Goal: Transaction & Acquisition: Purchase product/service

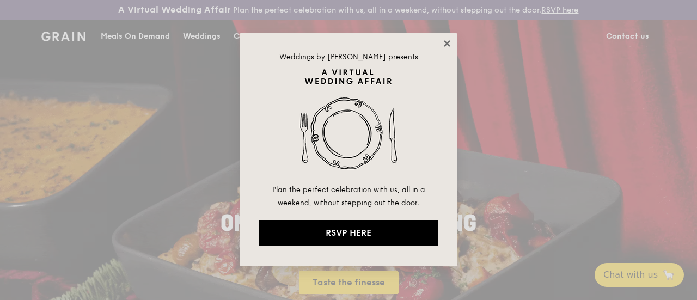
click at [449, 42] on icon at bounding box center [447, 43] width 6 height 6
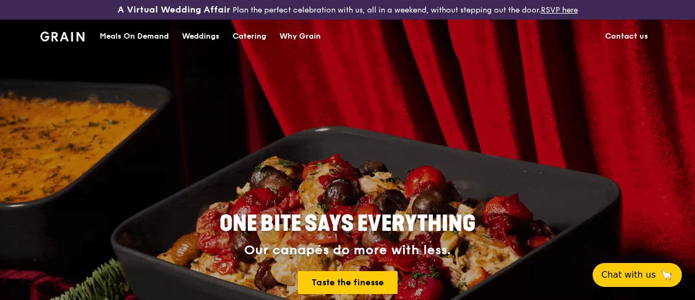
click at [252, 44] on div "Catering" at bounding box center [250, 36] width 34 height 33
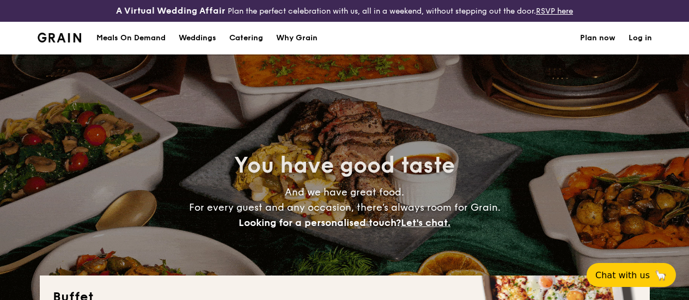
select select
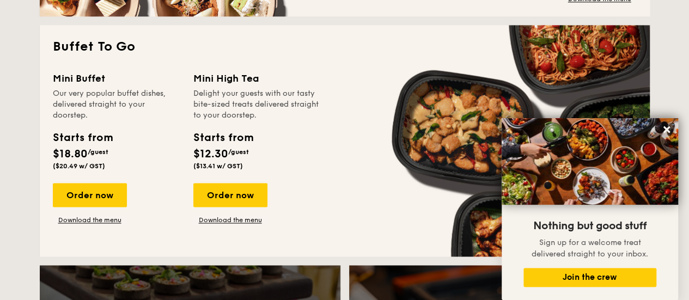
scroll to position [738, 0]
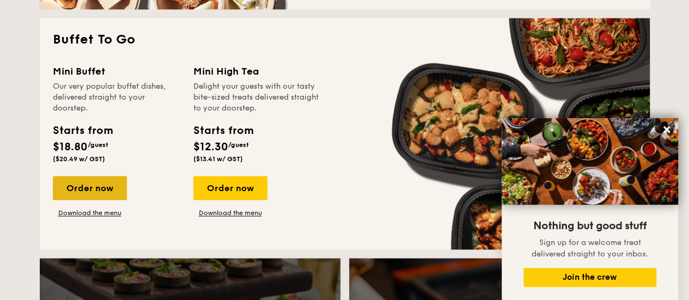
click at [91, 199] on div "Order now" at bounding box center [90, 188] width 74 height 24
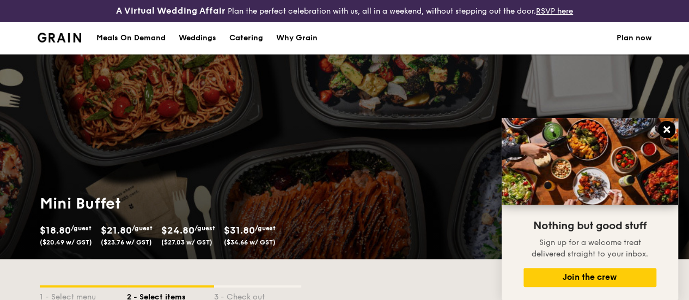
click at [666, 130] on icon at bounding box center [666, 129] width 7 height 7
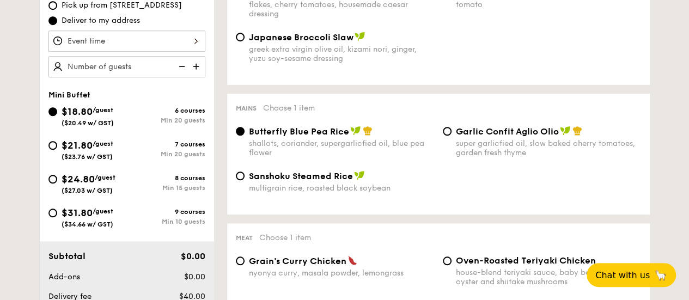
scroll to position [362, 0]
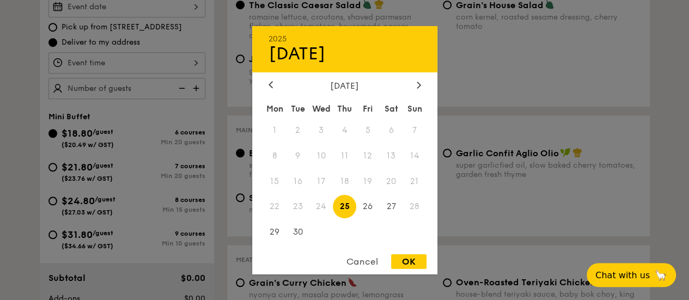
click at [169, 16] on div "2025 Sep 25 September 2025 Mon Tue Wed Thu Fri Sat Sun 1 2 3 4 5 6 7 8 9 10 11 …" at bounding box center [126, 6] width 157 height 21
click at [394, 206] on span "27" at bounding box center [391, 206] width 23 height 23
click at [405, 262] on div "OK" at bounding box center [408, 261] width 35 height 15
type input "Sep 27, 2025"
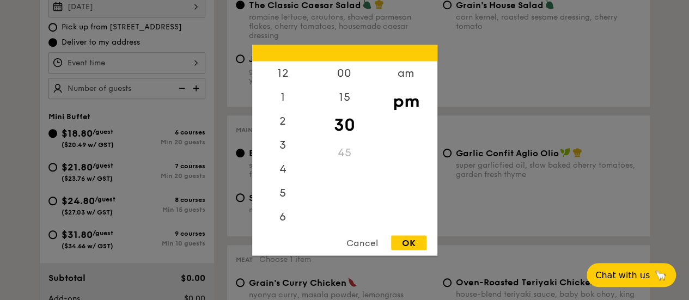
click at [129, 74] on div "12 1 2 3 4 5 6 7 8 9 10 11 00 15 30 45 am pm Cancel OK" at bounding box center [126, 62] width 157 height 21
click at [294, 215] on div "11" at bounding box center [283, 216] width 62 height 24
click at [283, 215] on div "11" at bounding box center [283, 216] width 62 height 24
click at [282, 215] on div "11" at bounding box center [283, 216] width 62 height 24
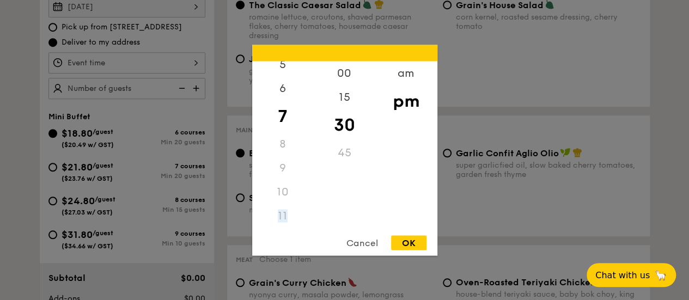
click at [282, 215] on div "11" at bounding box center [283, 216] width 62 height 24
click at [403, 77] on div "am" at bounding box center [406, 77] width 62 height 32
click at [283, 211] on div "11" at bounding box center [283, 212] width 62 height 32
click at [414, 248] on div "OK" at bounding box center [408, 242] width 35 height 15
type input "11:30AM"
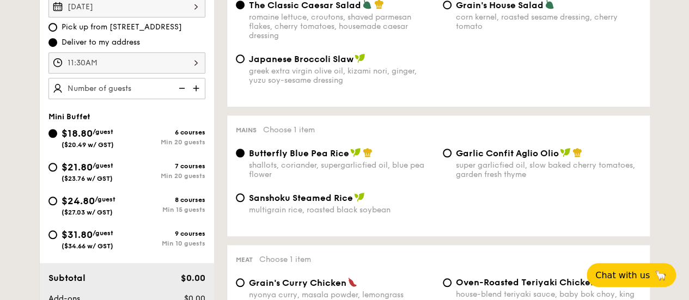
click at [181, 96] on img at bounding box center [181, 88] width 16 height 21
type input "20 guests"
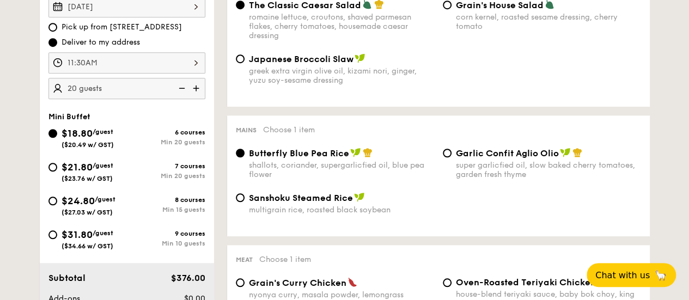
click at [181, 95] on img at bounding box center [181, 88] width 16 height 21
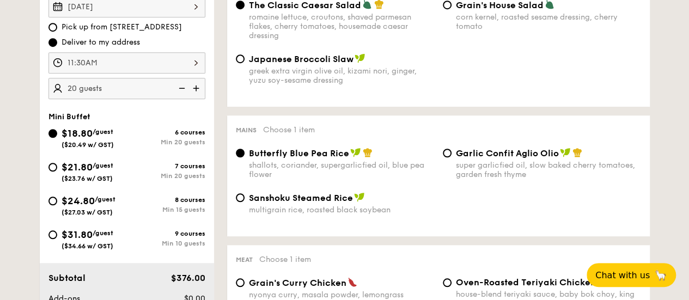
click at [181, 95] on img at bounding box center [181, 88] width 16 height 21
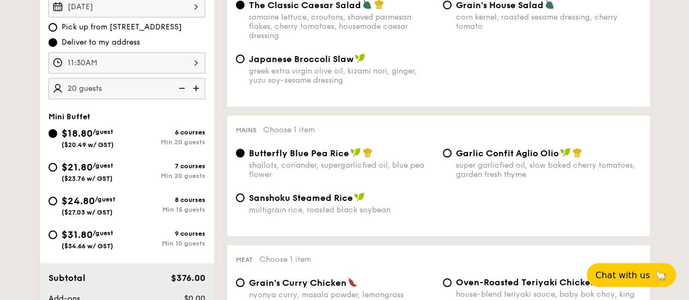
click at [181, 95] on img at bounding box center [181, 88] width 16 height 21
drag, startPoint x: 181, startPoint y: 95, endPoint x: 54, endPoint y: 245, distance: 195.9
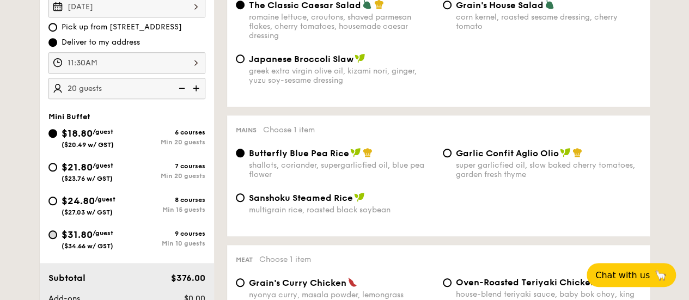
click at [54, 245] on div "Sep 27, 2025 Pick up from 5 Burn Road #05-01 Deliver to my address 11:30AM 20 g…" at bounding box center [127, 159] width 174 height 345
click at [54, 239] on input "$31.80 /guest ($34.66 w/ GST) 9 courses Min 10 guests" at bounding box center [52, 234] width 9 height 9
radio input "true"
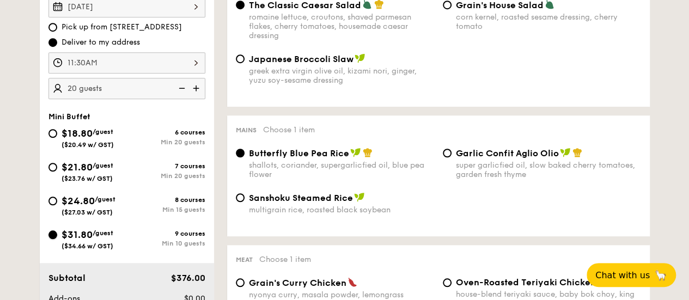
radio input "false"
radio input "true"
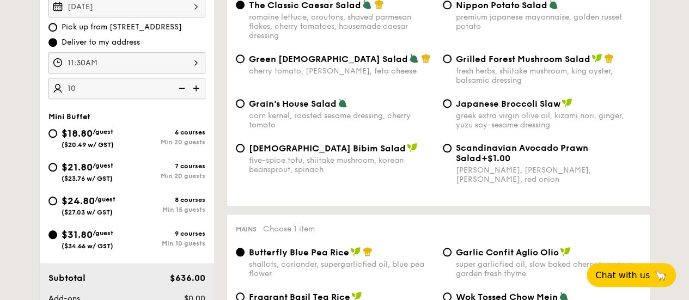
type input "10 guests"
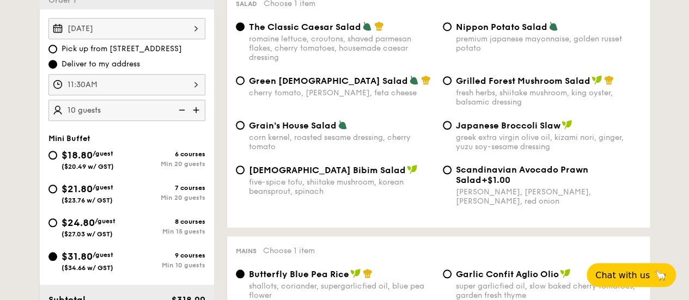
scroll to position [302, 0]
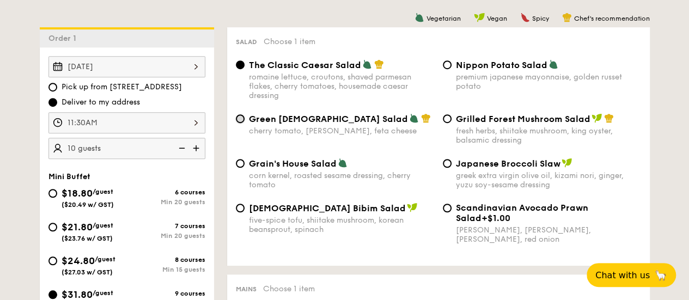
click at [236, 123] on input "Green Goddess Salad cherry tomato, dill, feta cheese" at bounding box center [240, 118] width 9 height 9
radio input "true"
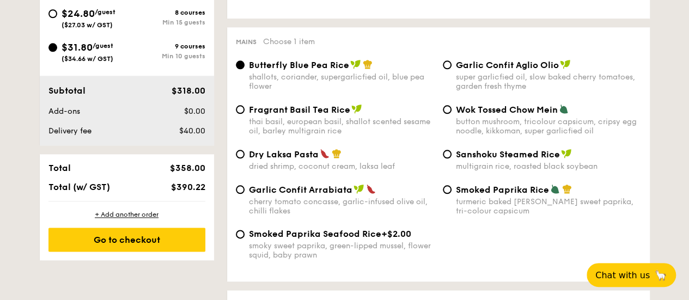
scroll to position [582, 0]
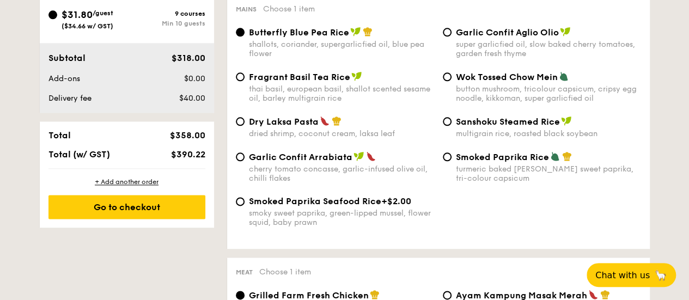
click at [448, 36] on input "Garlic Confit Aglio Olio super garlicfied oil, slow baked cherry tomatoes, gard…" at bounding box center [447, 32] width 9 height 9
radio input "true"
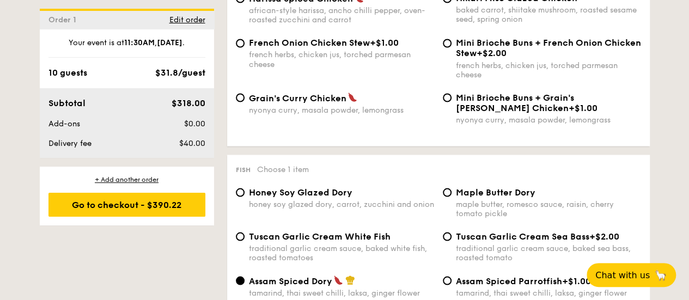
scroll to position [1005, 0]
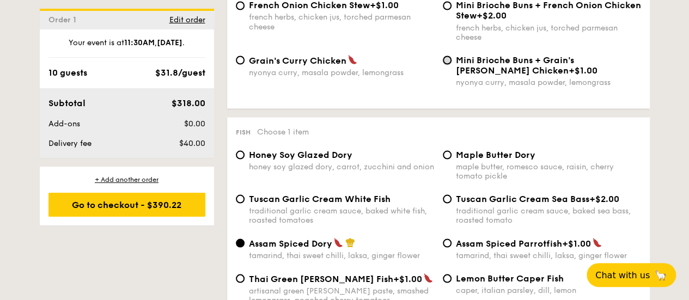
click at [449, 64] on input "Mini Brioche Buns + Grain's Curry Chicken +$1.00 nyonya curry, masala powder, l…" at bounding box center [447, 60] width 9 height 9
radio input "true"
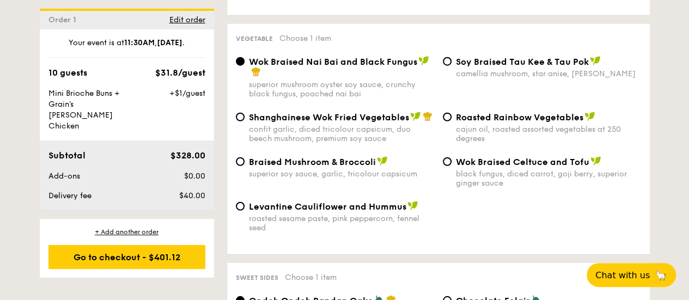
scroll to position [1420, 0]
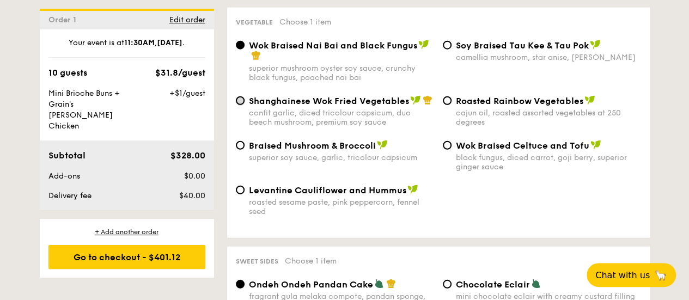
click at [237, 105] on input "Shanghainese Wok Fried Vegetables confit garlic, diced tricolour capsicum, duo …" at bounding box center [240, 100] width 9 height 9
radio input "true"
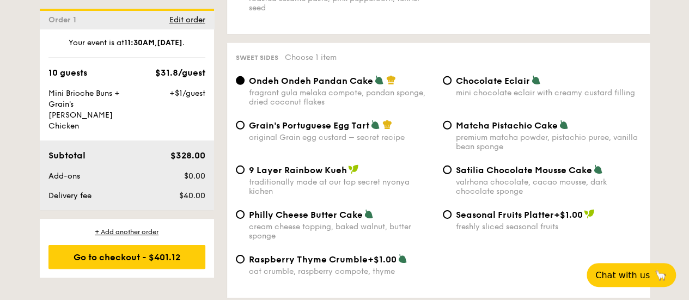
scroll to position [1673, 0]
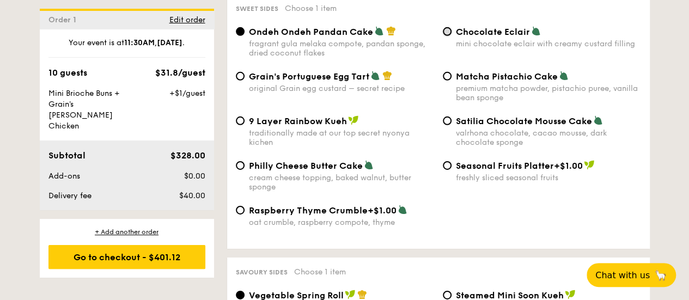
click at [448, 36] on input "Chocolate Eclair mini chocolate eclair with creamy custard filling" at bounding box center [447, 31] width 9 height 9
radio input "true"
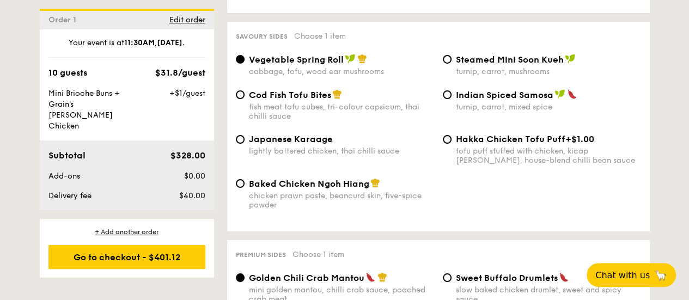
scroll to position [1920, 0]
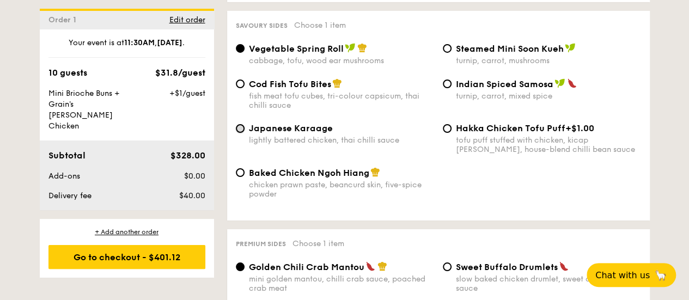
click at [240, 133] on input "Japanese Karaage lightly battered chicken, thai chilli sauce" at bounding box center [240, 128] width 9 height 9
radio input "true"
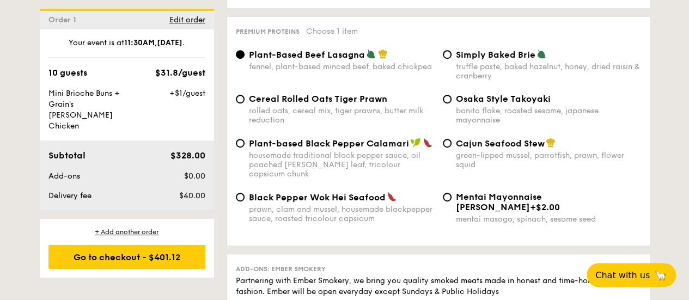
scroll to position [2321, 0]
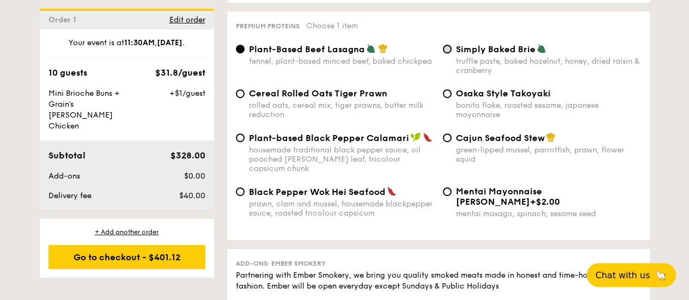
click at [447, 53] on input "Simply Baked Brie truffle paste, baked hazelnut, honey, dried raisin & cranberry" at bounding box center [447, 49] width 9 height 9
radio input "true"
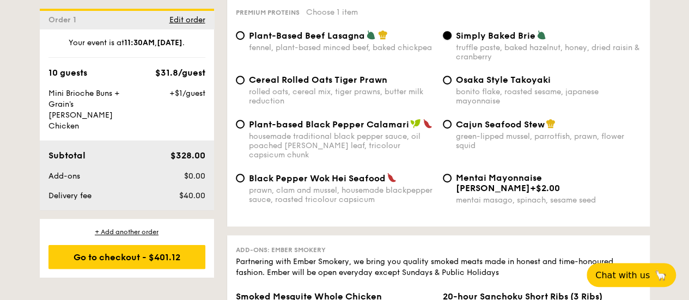
scroll to position [2346, 0]
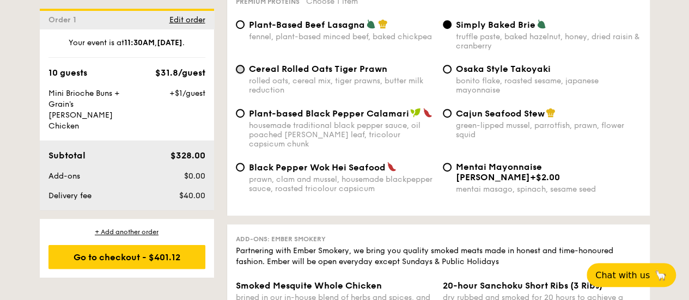
click at [239, 74] on input "Cereal Rolled Oats Tiger Prawn rolled oats, cereal mix, tiger prawns, butter mi…" at bounding box center [240, 69] width 9 height 9
radio input "true"
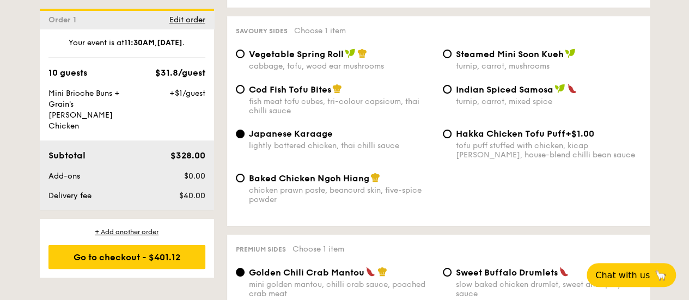
scroll to position [1947, 0]
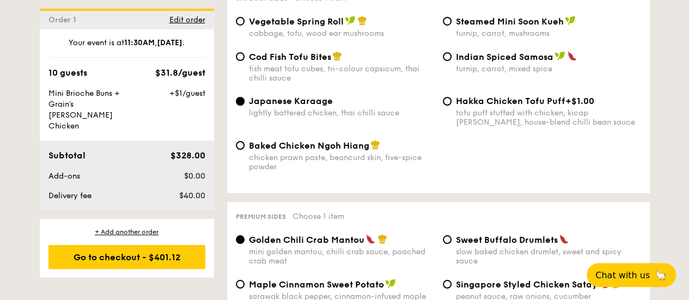
click at [241, 106] on input "Japanese Karaage lightly battered chicken, thai chilli sauce" at bounding box center [240, 101] width 9 height 9
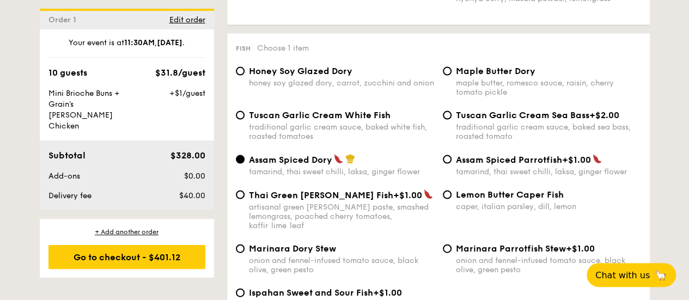
scroll to position [1132, 0]
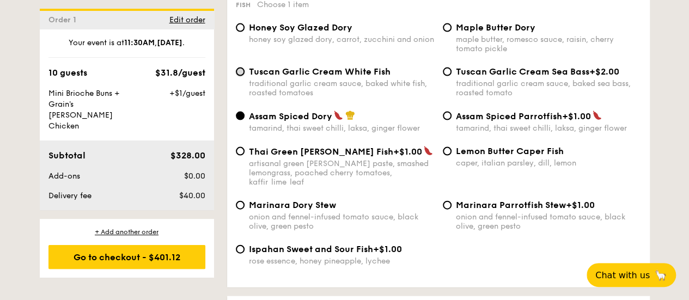
click at [239, 76] on input "Tuscan Garlic Cream White Fish traditional garlic cream sauce, baked white fish…" at bounding box center [240, 72] width 9 height 9
radio input "true"
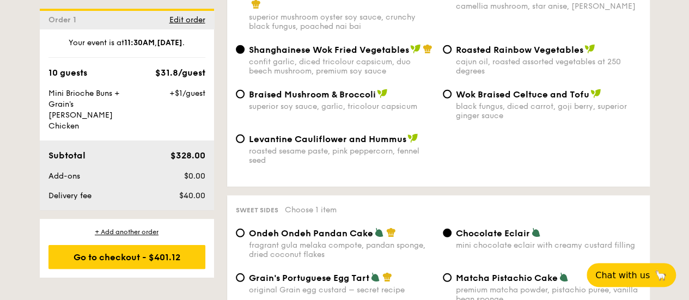
scroll to position [1476, 0]
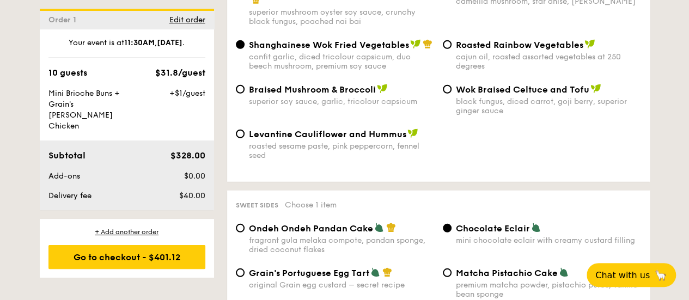
click at [450, 48] on div "Roasted Rainbow Vegetables cajun oil, roasted assorted vegetables at 250 degrees" at bounding box center [541, 55] width 207 height 32
click at [442, 54] on div "Roasted Rainbow Vegetables cajun oil, roasted assorted vegetables at 250 degrees" at bounding box center [541, 55] width 207 height 32
click at [444, 49] on input "Roasted Rainbow Vegetables cajun oil, roasted assorted vegetables at 250 degrees" at bounding box center [447, 44] width 9 height 9
radio input "true"
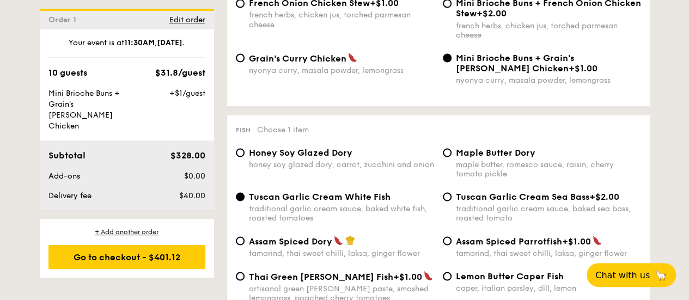
scroll to position [1018, 0]
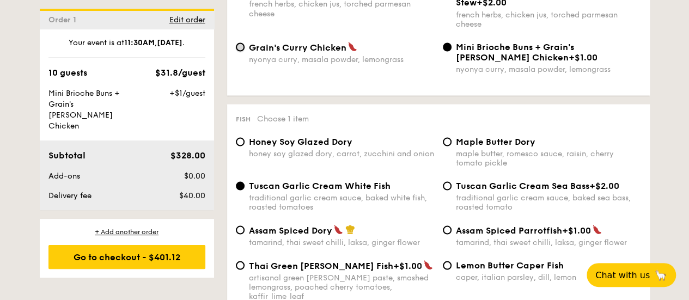
click at [242, 51] on input "Grain's Curry Chicken nyonya curry, masala powder, lemongrass" at bounding box center [240, 46] width 9 height 9
radio input "true"
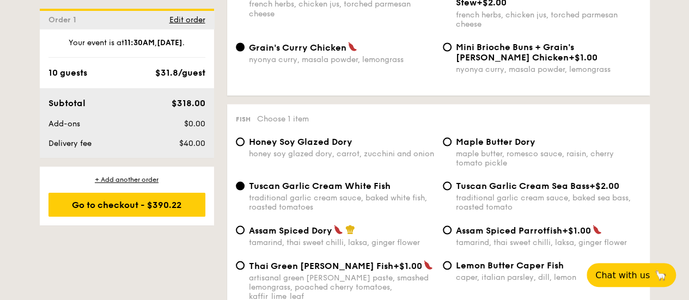
click at [451, 60] on div "Mini Brioche Buns + Grain's Curry Chicken +$1.00 nyonya curry, masala powder, l…" at bounding box center [541, 57] width 207 height 32
click at [445, 51] on input "Mini Brioche Buns + Grain's Curry Chicken +$1.00 nyonya curry, masala powder, l…" at bounding box center [447, 46] width 9 height 9
radio input "true"
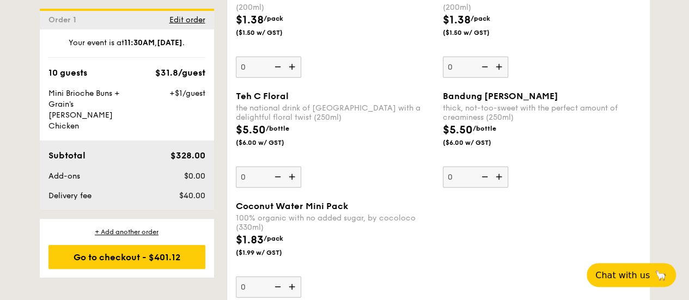
scroll to position [3431, 0]
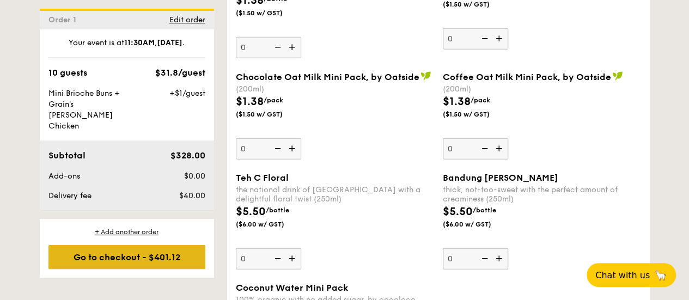
click at [144, 245] on div "Go to checkout - $401.12" at bounding box center [126, 257] width 157 height 24
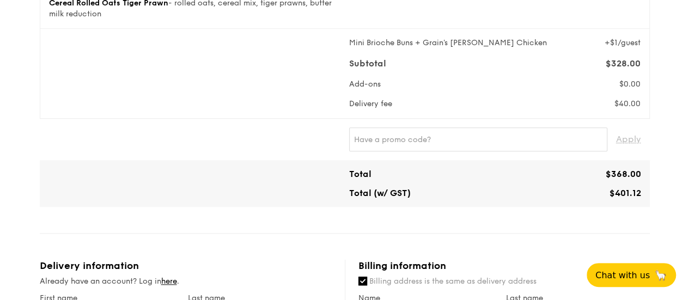
scroll to position [402, 0]
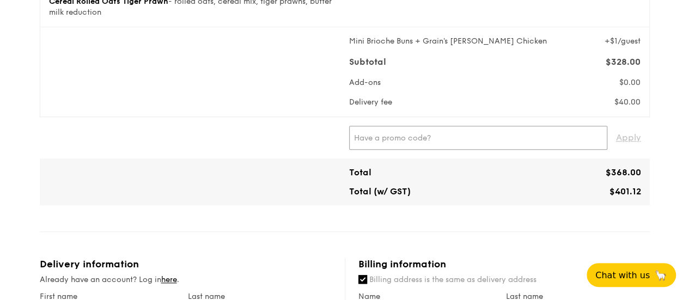
click at [484, 141] on input "text" at bounding box center [478, 138] width 258 height 24
paste input "TRUEXGRAIN"
type input "TRUEXGRAIN"
click at [628, 150] on span "Apply" at bounding box center [628, 138] width 25 height 24
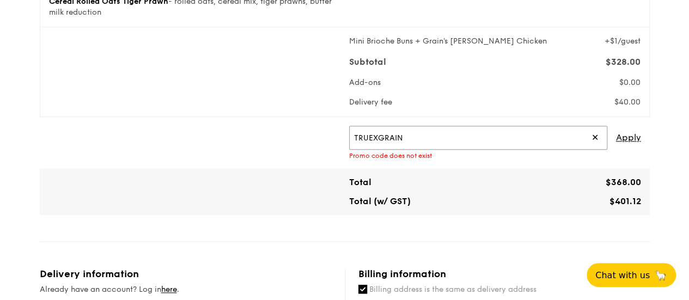
click at [598, 145] on input "TRUEXGRAIN" at bounding box center [478, 138] width 258 height 24
click at [595, 145] on span "✕" at bounding box center [594, 138] width 7 height 24
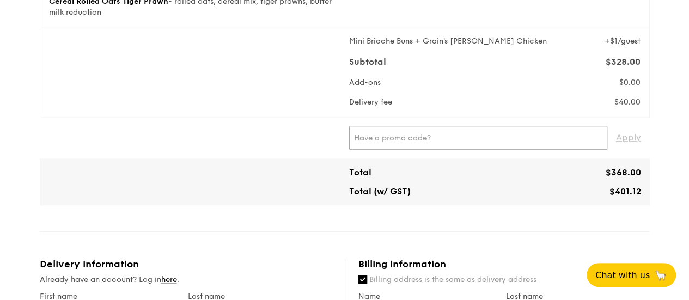
click at [504, 150] on input "text" at bounding box center [478, 138] width 258 height 24
paste input "GENECO16CA"
type input "GENECO16CA"
click at [631, 143] on span "Apply" at bounding box center [628, 138] width 25 height 24
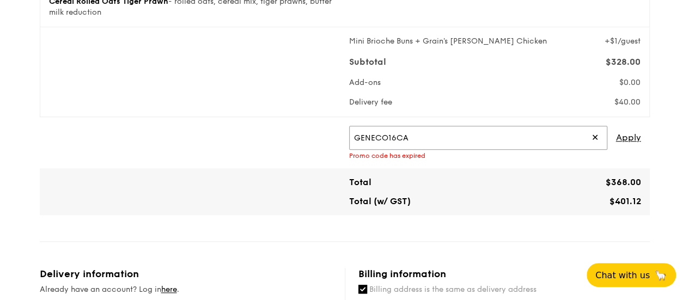
click at [598, 149] on input "GENECO16CA" at bounding box center [478, 138] width 258 height 24
click at [592, 143] on span "✕" at bounding box center [594, 138] width 7 height 24
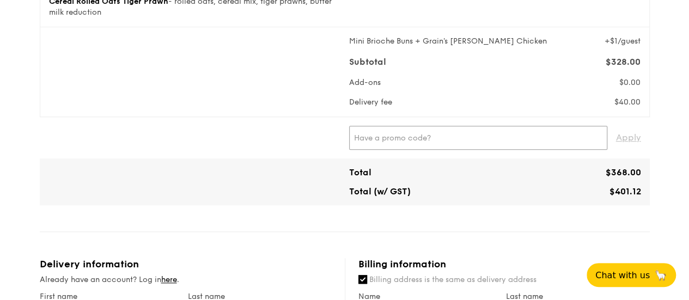
click at [463, 149] on input "text" at bounding box center [478, 138] width 258 height 24
paste input "CALLISTAXGRAINHRP"
type input "CALLISTAXGRAINHRP"
click at [628, 142] on span "Apply" at bounding box center [628, 138] width 25 height 24
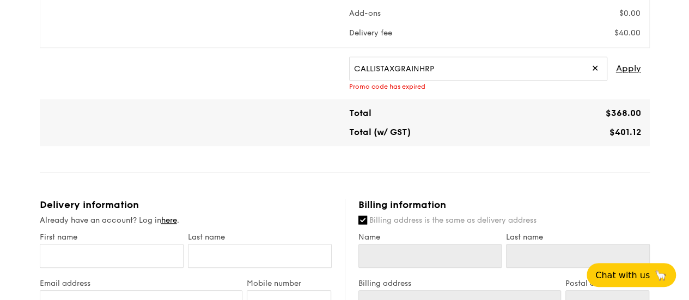
scroll to position [463, 0]
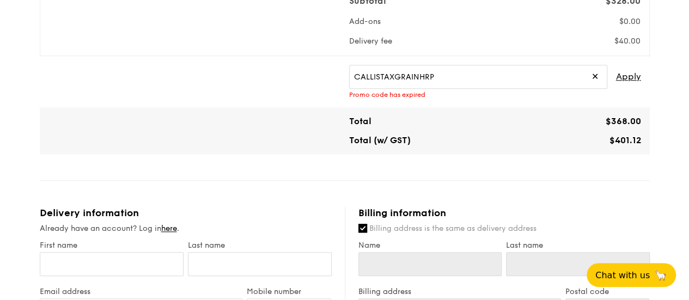
click at [592, 87] on span "✕" at bounding box center [594, 77] width 7 height 24
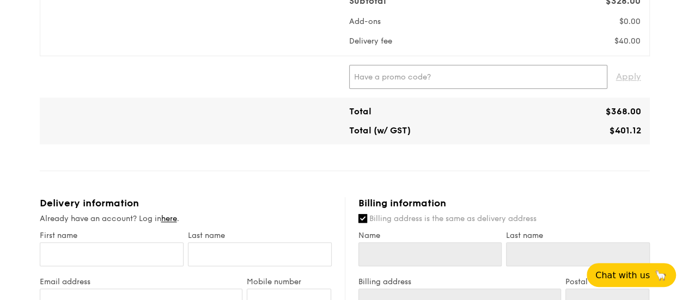
click at [592, 87] on input "text" at bounding box center [478, 77] width 258 height 24
type input "gnc10"
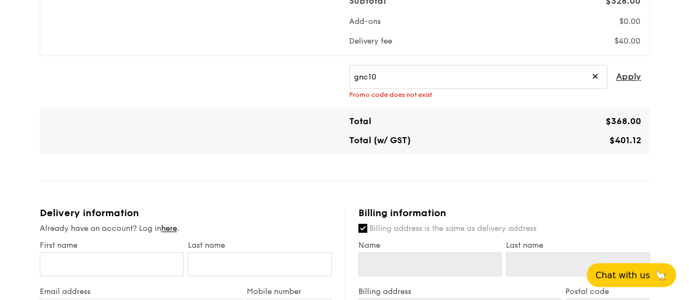
click at [596, 87] on span "✕" at bounding box center [594, 77] width 7 height 24
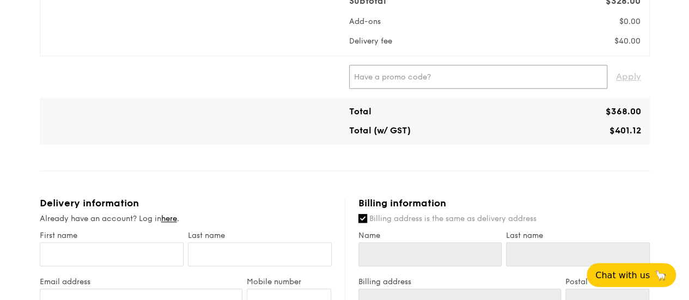
click at [469, 83] on input "text" at bounding box center [478, 77] width 258 height 24
paste input "WELCOMEFEAST"
type input "WELCOMEFEAST"
click at [619, 83] on span "Apply" at bounding box center [628, 77] width 25 height 24
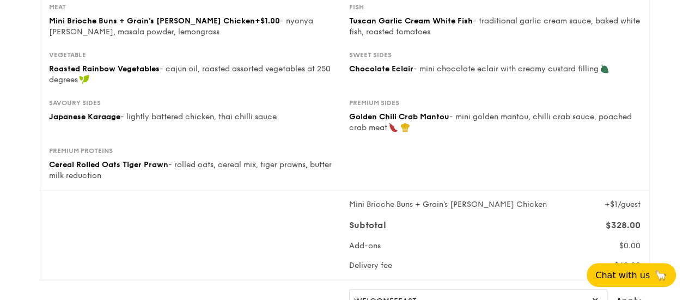
scroll to position [0, 0]
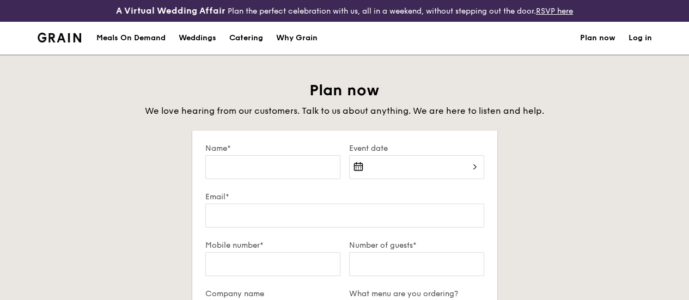
select select
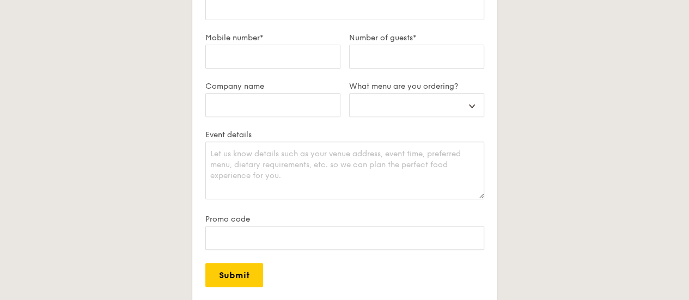
scroll to position [210, 0]
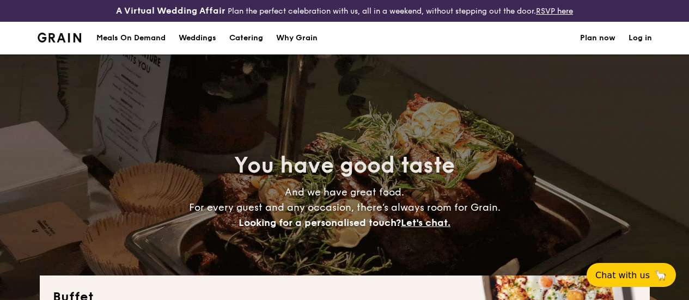
select select
click at [628, 276] on span "Chat with us" at bounding box center [622, 275] width 57 height 11
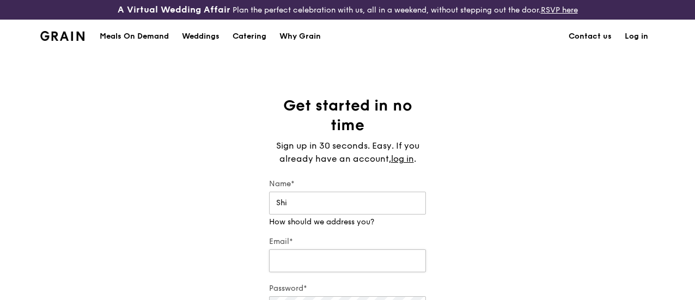
type input "Shi"
click at [327, 261] on input "Email*" at bounding box center [347, 250] width 157 height 23
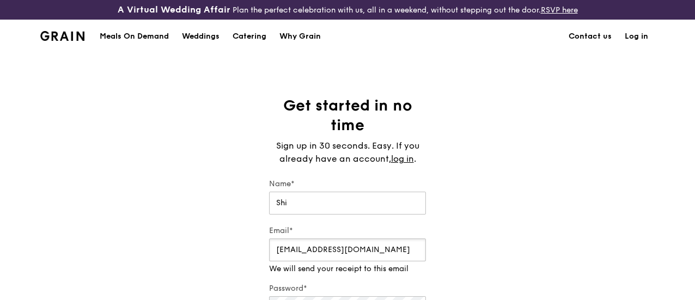
type input "[EMAIL_ADDRESS][DOMAIN_NAME]"
click at [204, 255] on div "Get started in no time Sign up in 30 seconds. Easy. If you already have an acco…" at bounding box center [347, 265] width 695 height 339
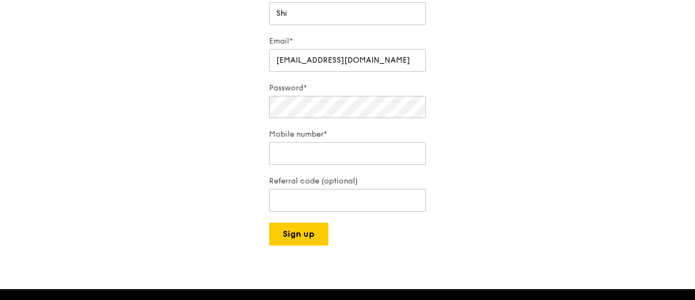
scroll to position [196, 0]
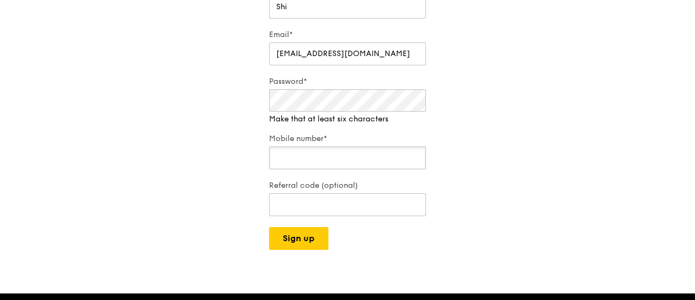
click at [320, 172] on div "Mobile number*" at bounding box center [347, 152] width 157 height 38
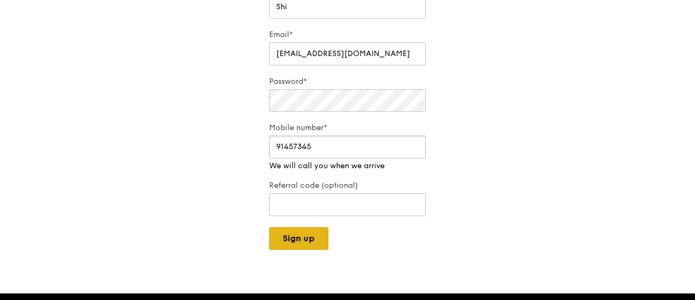
type input "91457345"
click at [292, 241] on button "Sign up" at bounding box center [298, 238] width 59 height 23
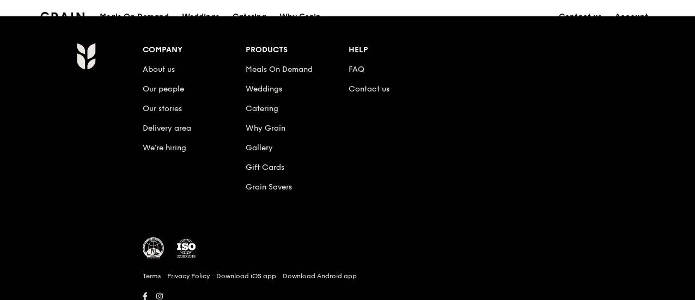
scroll to position [1117, 0]
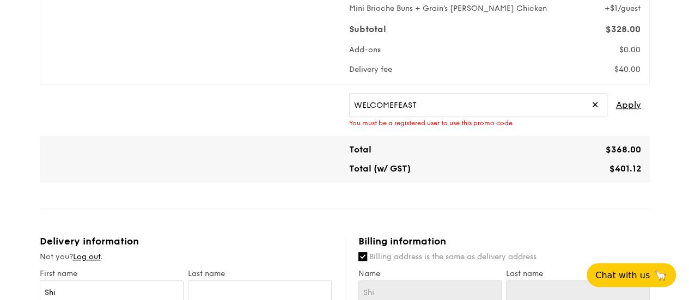
scroll to position [426, 0]
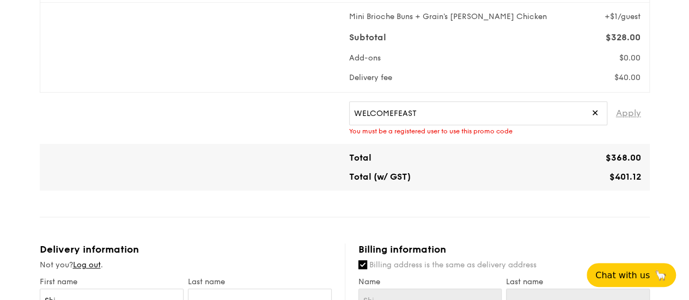
click at [618, 120] on span "Apply" at bounding box center [628, 113] width 25 height 24
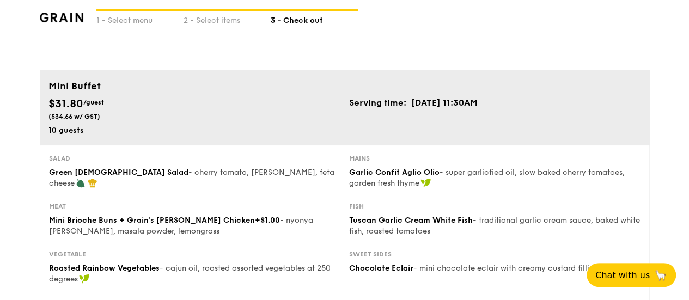
scroll to position [41, 0]
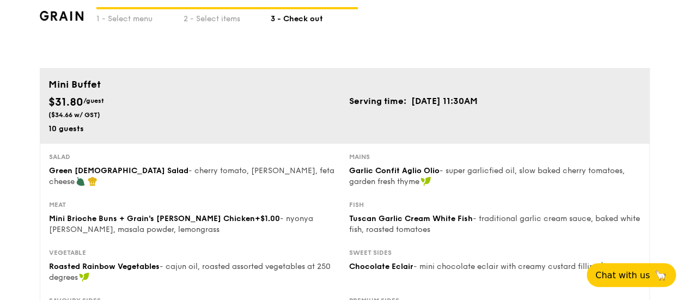
click at [477, 94] on div "Mini Buffet" at bounding box center [344, 85] width 601 height 17
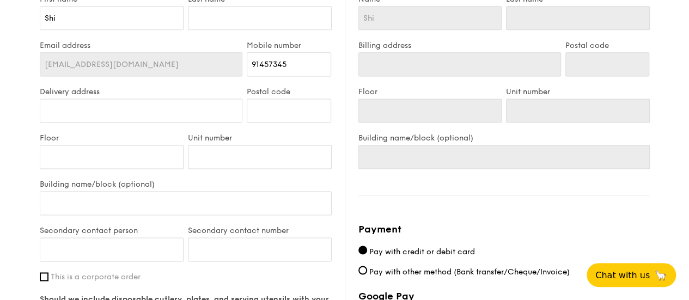
scroll to position [706, 0]
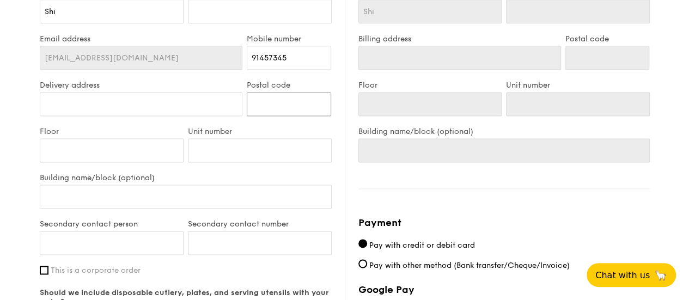
click at [272, 105] on input "Postal code" at bounding box center [289, 104] width 84 height 24
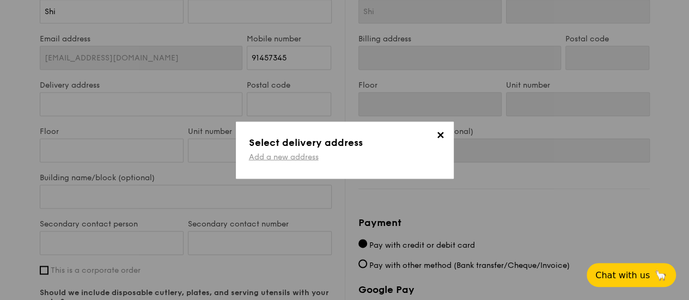
click at [283, 157] on link "Add a new address" at bounding box center [284, 156] width 70 height 9
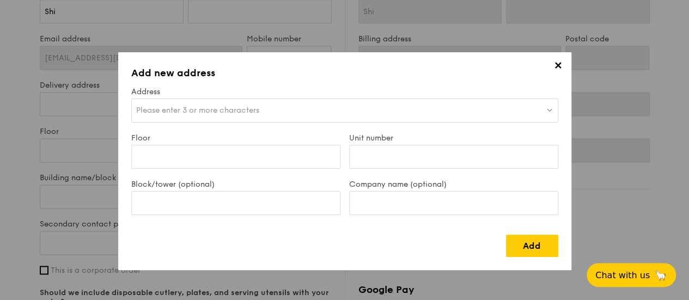
click at [247, 109] on span "Please enter 3 or more characters" at bounding box center [197, 110] width 123 height 9
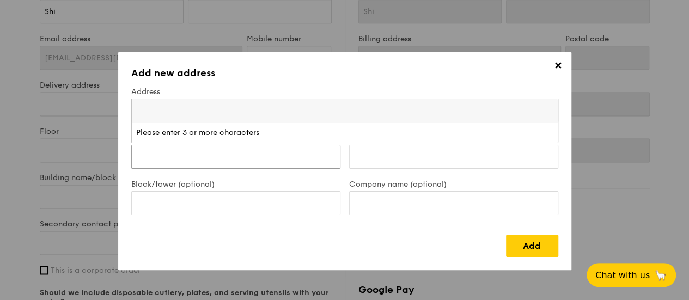
click at [214, 154] on input "Floor" at bounding box center [235, 157] width 209 height 24
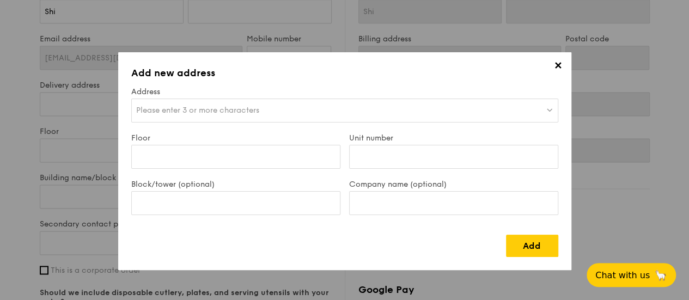
click at [254, 99] on div "Please enter 3 or more characters" at bounding box center [344, 111] width 427 height 24
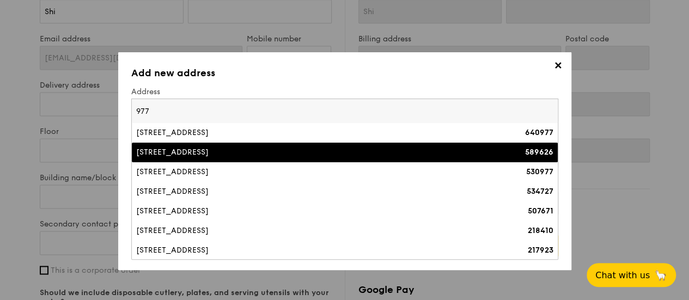
type input "977"
click at [198, 149] on div "[STREET_ADDRESS]" at bounding box center [292, 152] width 313 height 11
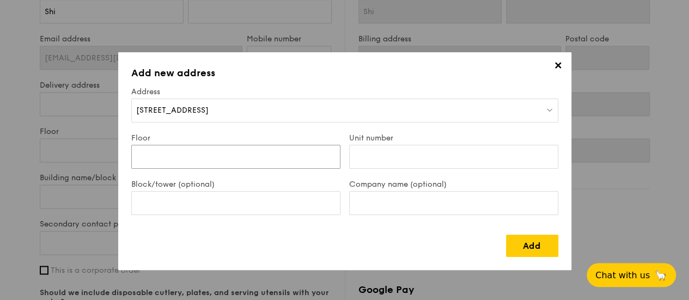
click at [174, 153] on input "Floor" at bounding box center [235, 157] width 209 height 24
type input "05"
click at [384, 157] on input "Unit number" at bounding box center [453, 157] width 209 height 24
type input "35"
click at [248, 204] on input "Block/tower (optional)" at bounding box center [235, 203] width 209 height 24
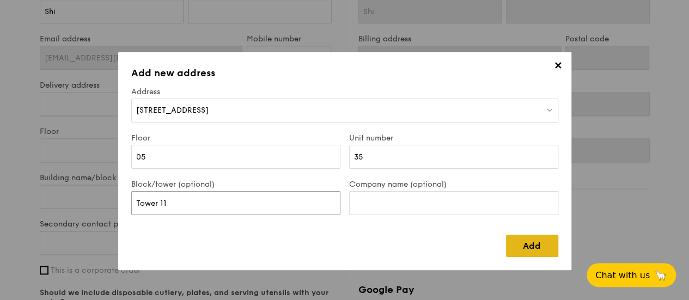
type input "Tower 11"
click at [526, 252] on link "Add" at bounding box center [532, 246] width 52 height 22
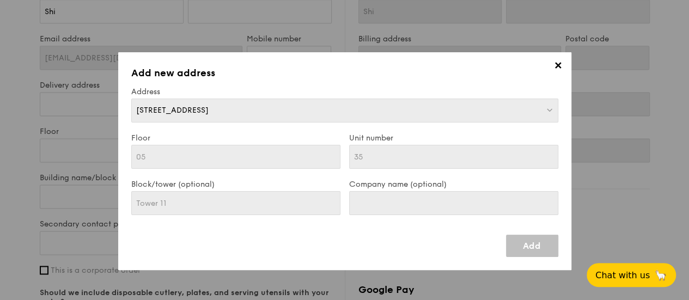
type input "[STREET_ADDRESS]"
type input "589626"
type input "05"
type input "35"
type input "Tower 11"
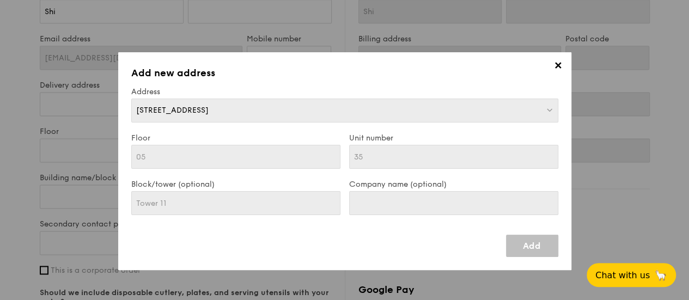
type input "[STREET_ADDRESS]"
type input "589626"
type input "05"
type input "35"
type input "Tower 11"
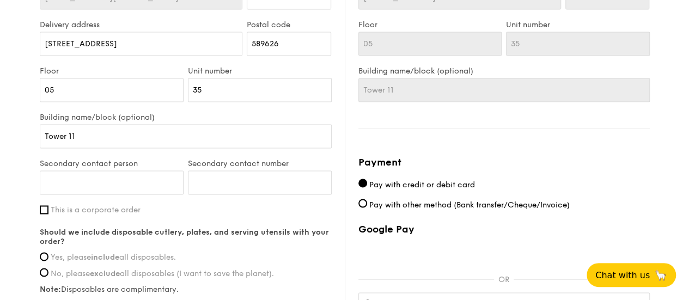
scroll to position [779, 0]
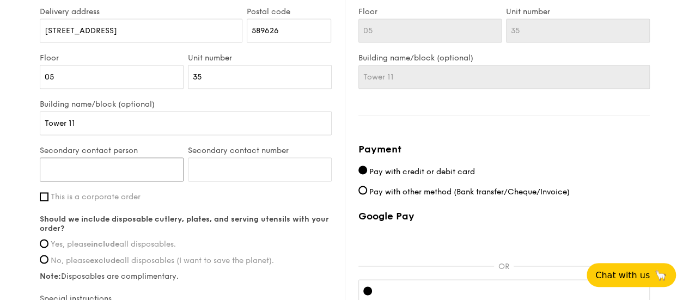
click at [151, 170] on input "Secondary contact person" at bounding box center [112, 169] width 144 height 24
type input "Adi"
click at [248, 173] on input "Secondary contact number" at bounding box center [260, 169] width 144 height 24
type input "90677250"
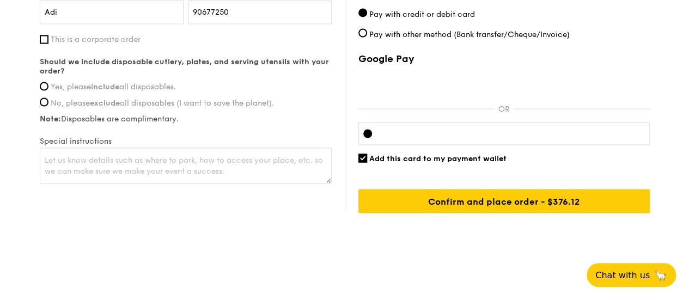
scroll to position [941, 0]
click at [44, 103] on input "No, please exclude all disposables (I want to save the planet)." at bounding box center [44, 101] width 9 height 9
radio input "true"
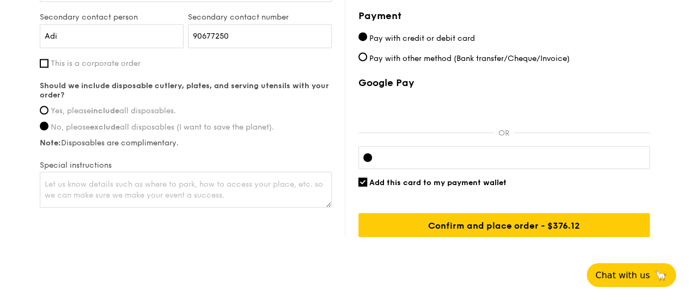
scroll to position [943, 0]
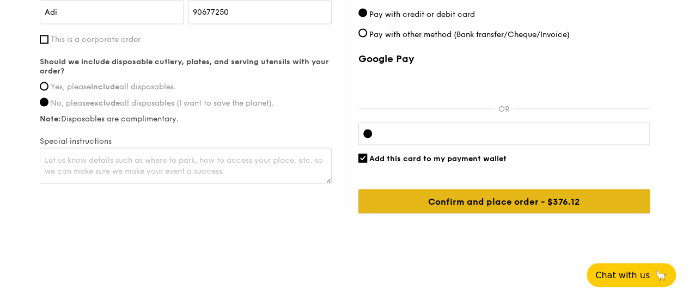
click at [511, 201] on input "Confirm and place order - $401.12" at bounding box center [503, 201] width 291 height 24
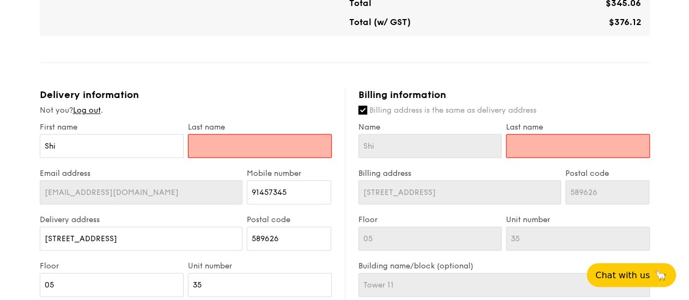
scroll to position [562, 0]
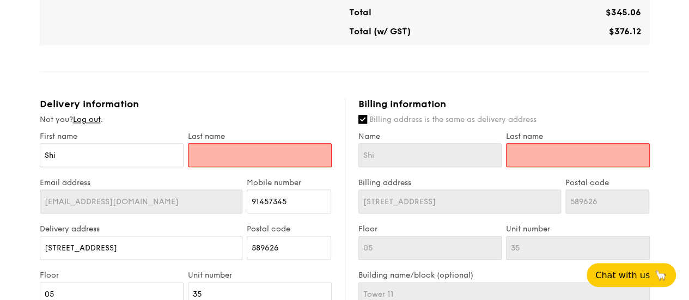
type input "C"
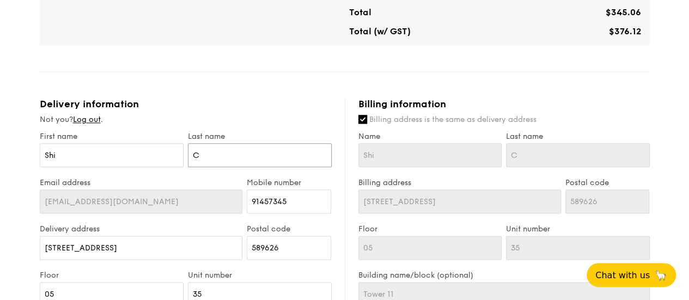
type input "Ch"
type input "Cha"
type input "[PERSON_NAME]"
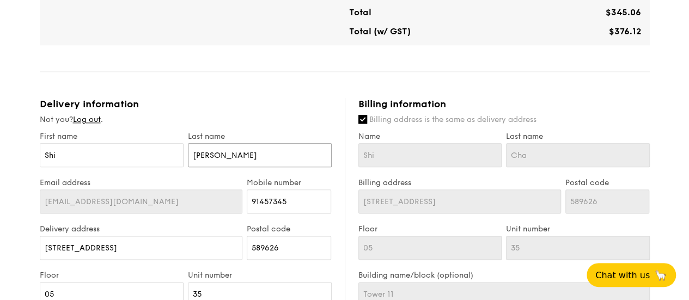
type input "[PERSON_NAME]"
type input "Chand"
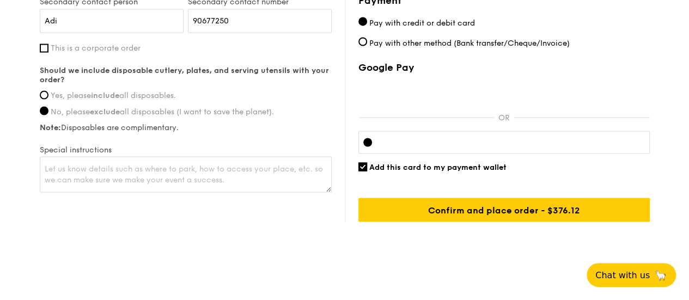
scroll to position [938, 0]
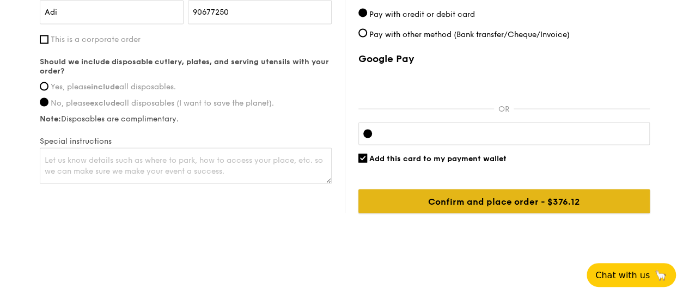
click at [530, 206] on input "Confirm and place order - $401.12" at bounding box center [503, 201] width 291 height 24
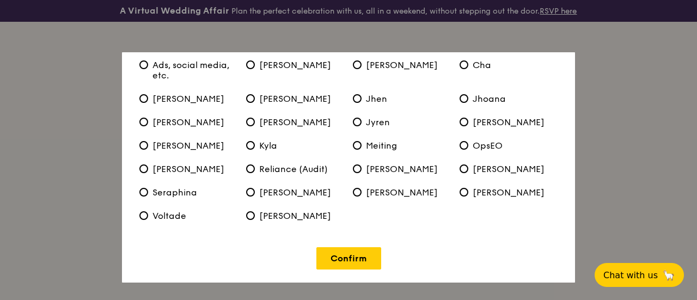
scroll to position [87, 0]
click at [349, 264] on link "Confirm" at bounding box center [348, 258] width 65 height 22
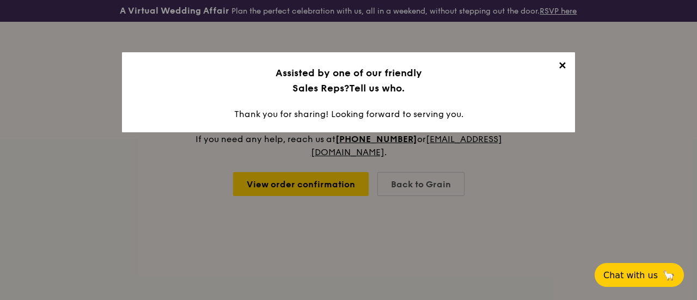
click at [562, 68] on span "✕" at bounding box center [561, 67] width 15 height 15
